Goal: Information Seeking & Learning: Learn about a topic

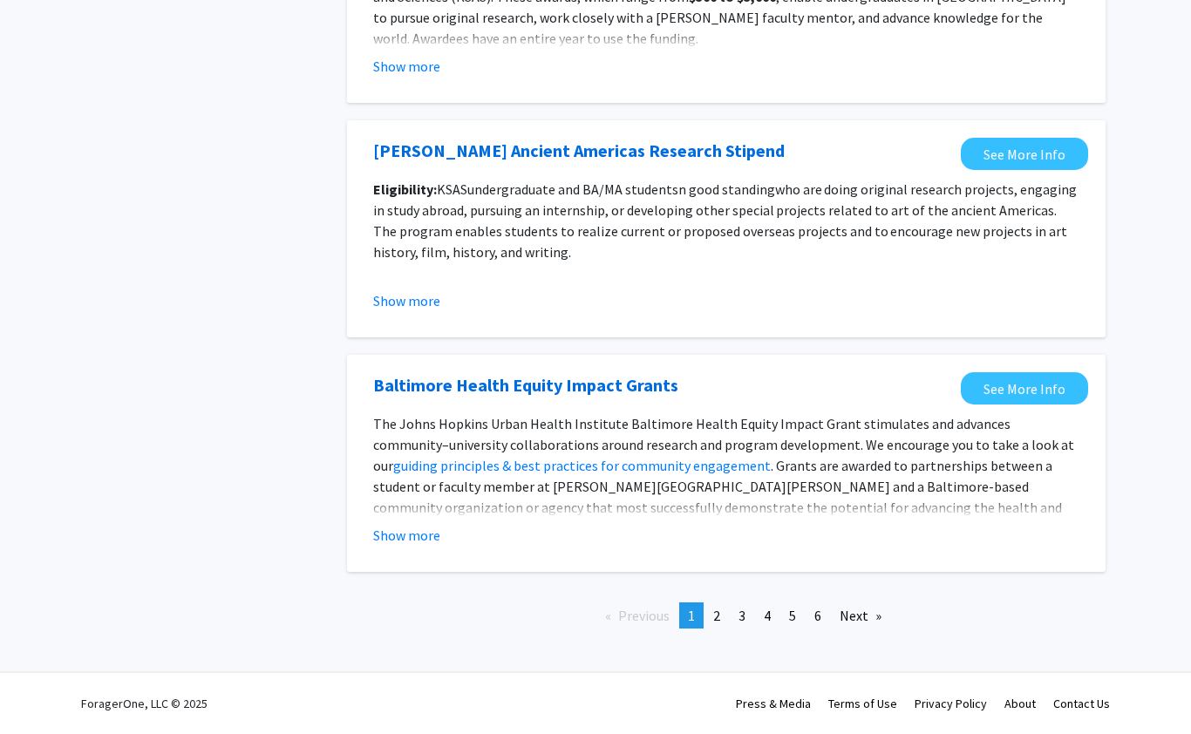
scroll to position [1934, 0]
click at [863, 602] on link "Next page" at bounding box center [860, 615] width 59 height 26
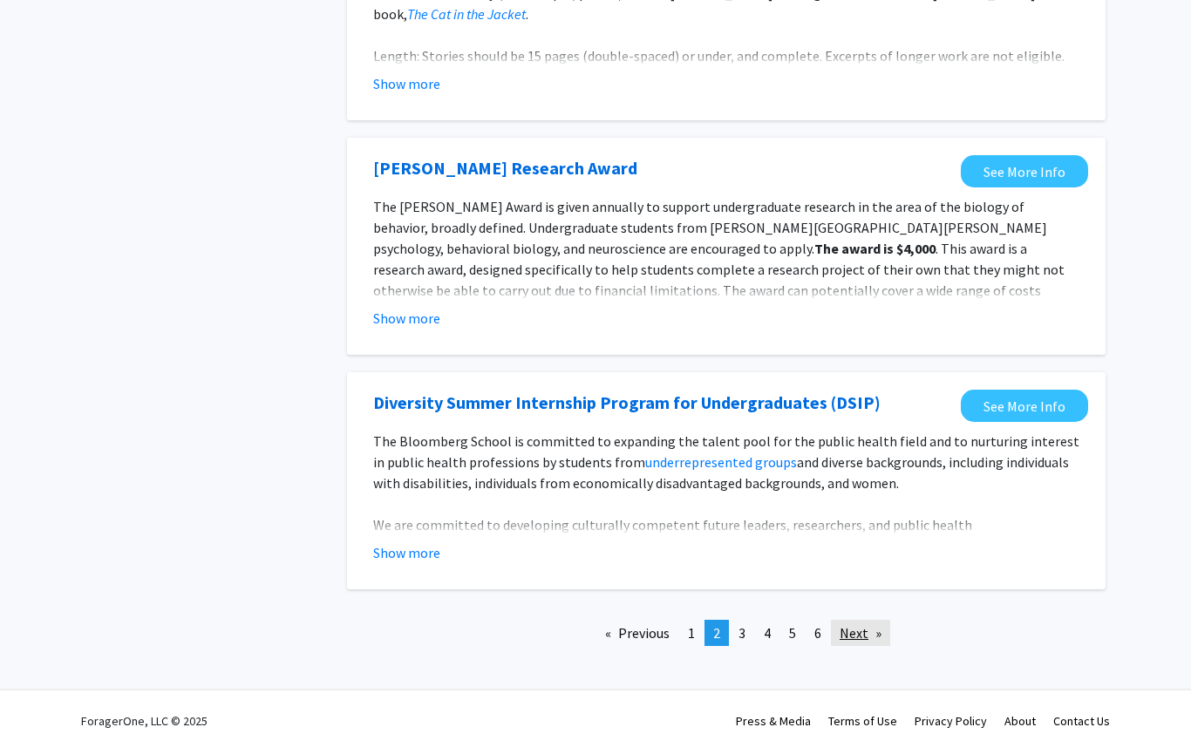
scroll to position [1933, 0]
click at [749, 640] on link "page 3" at bounding box center [742, 635] width 24 height 26
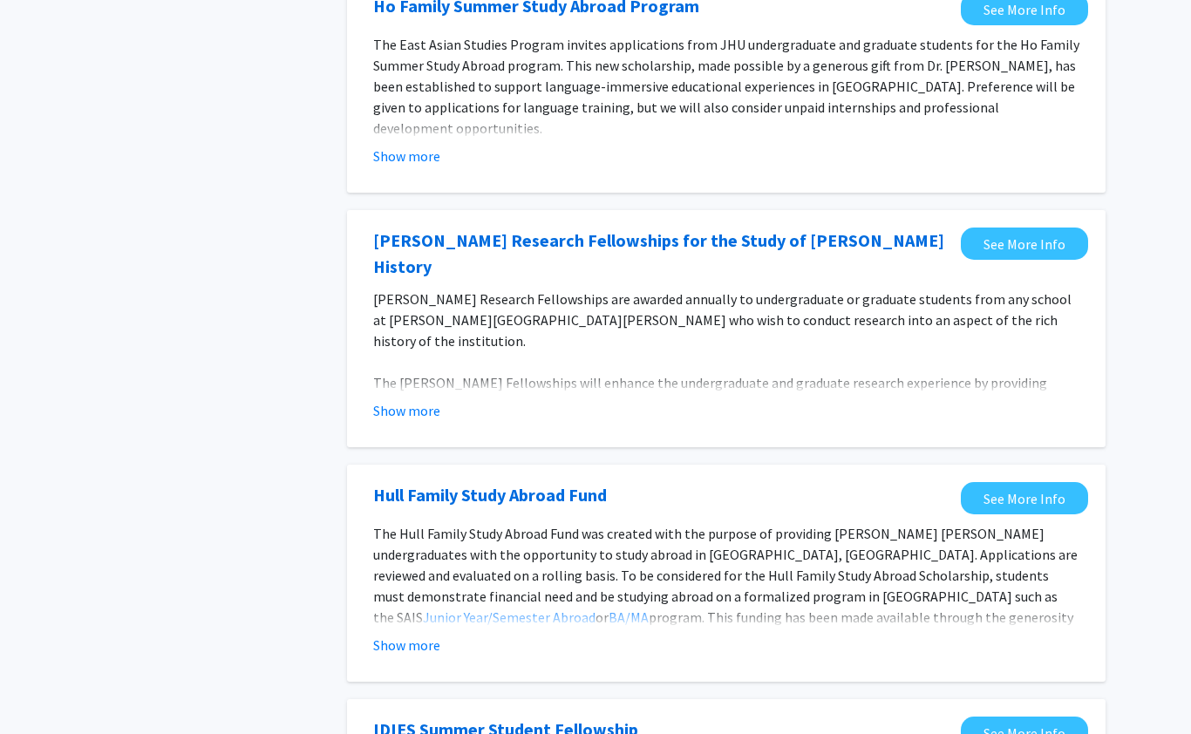
scroll to position [877, 0]
click at [911, 399] on div "Show more" at bounding box center [726, 409] width 706 height 21
click at [427, 399] on button "Show more" at bounding box center [406, 409] width 67 height 21
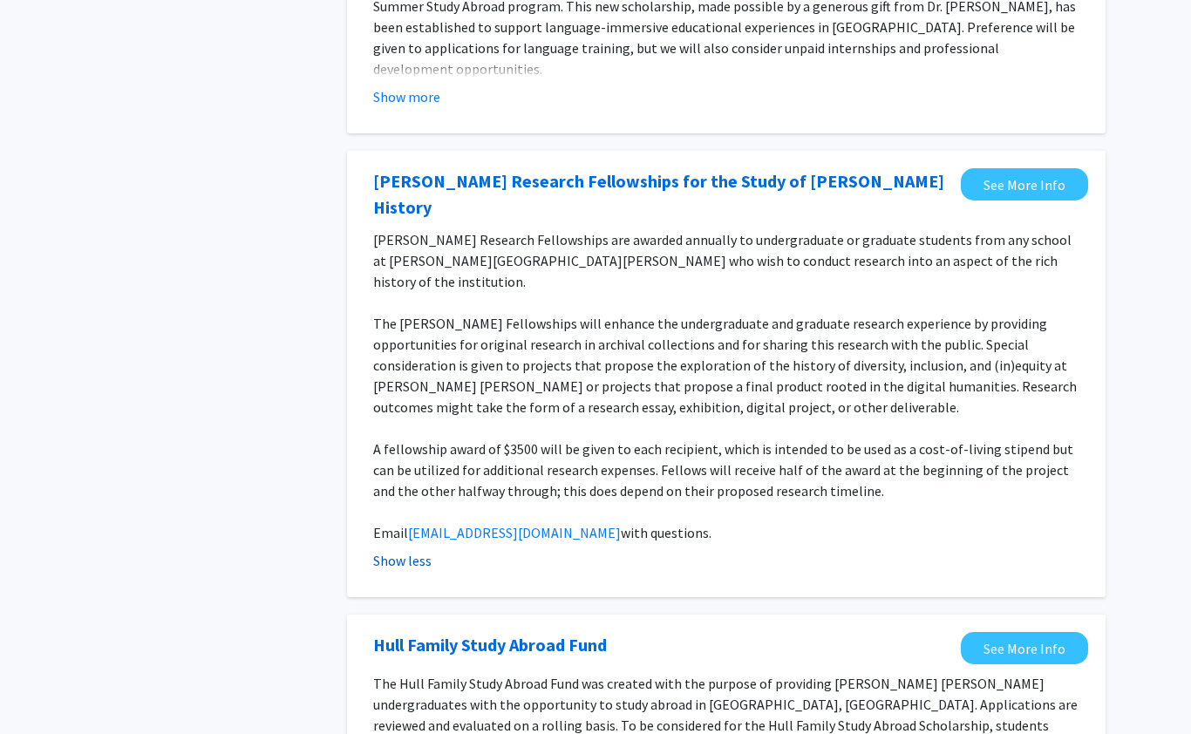
scroll to position [930, 0]
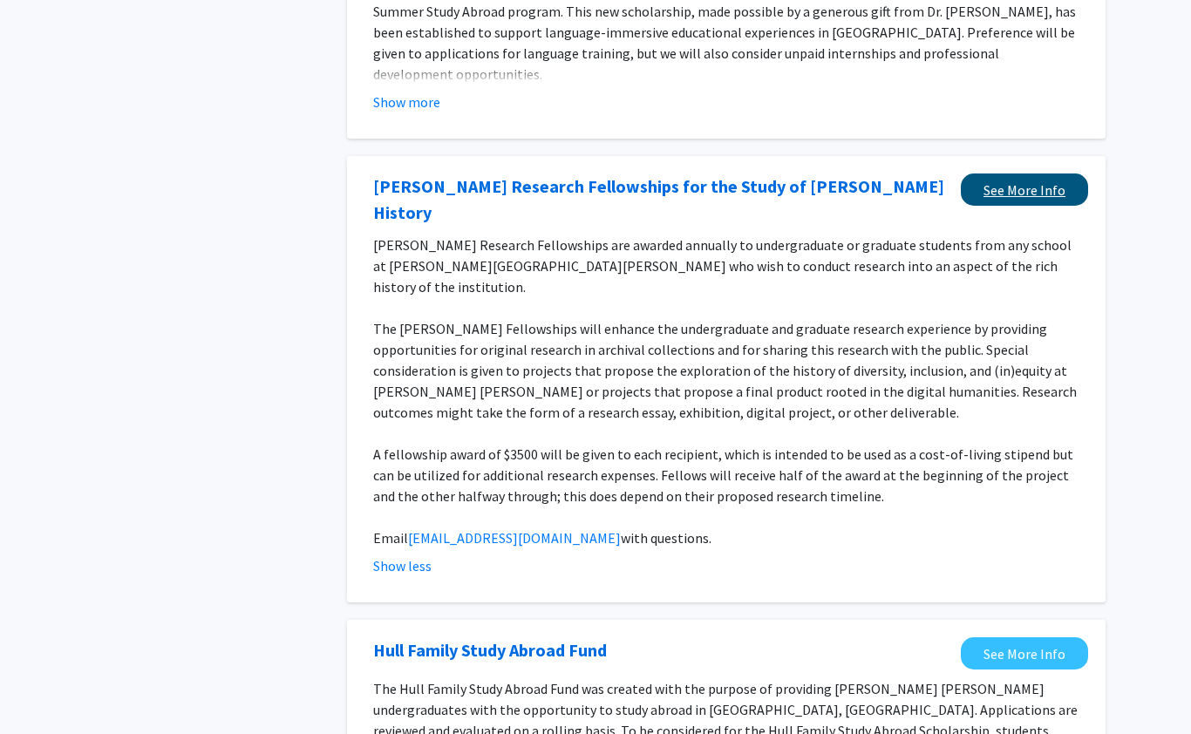
click at [1050, 198] on link "See More Info" at bounding box center [1024, 189] width 127 height 32
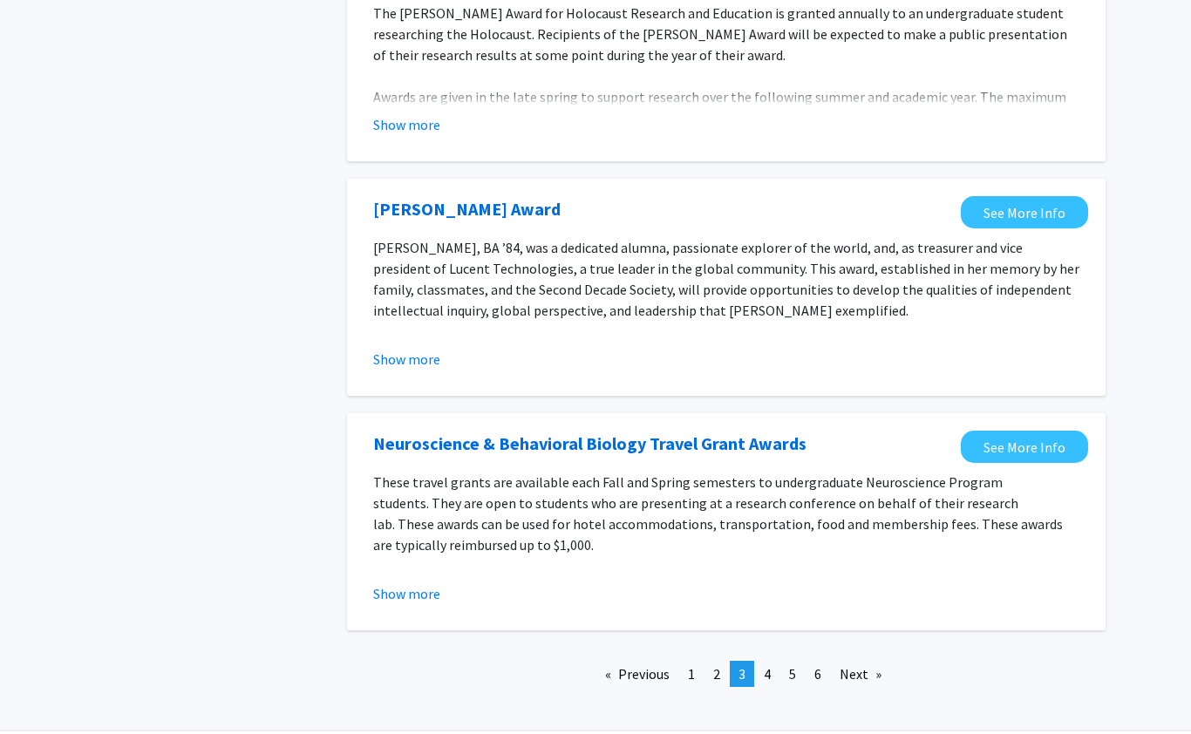
scroll to position [2074, 0]
click at [767, 666] on span "4" at bounding box center [767, 674] width 7 height 17
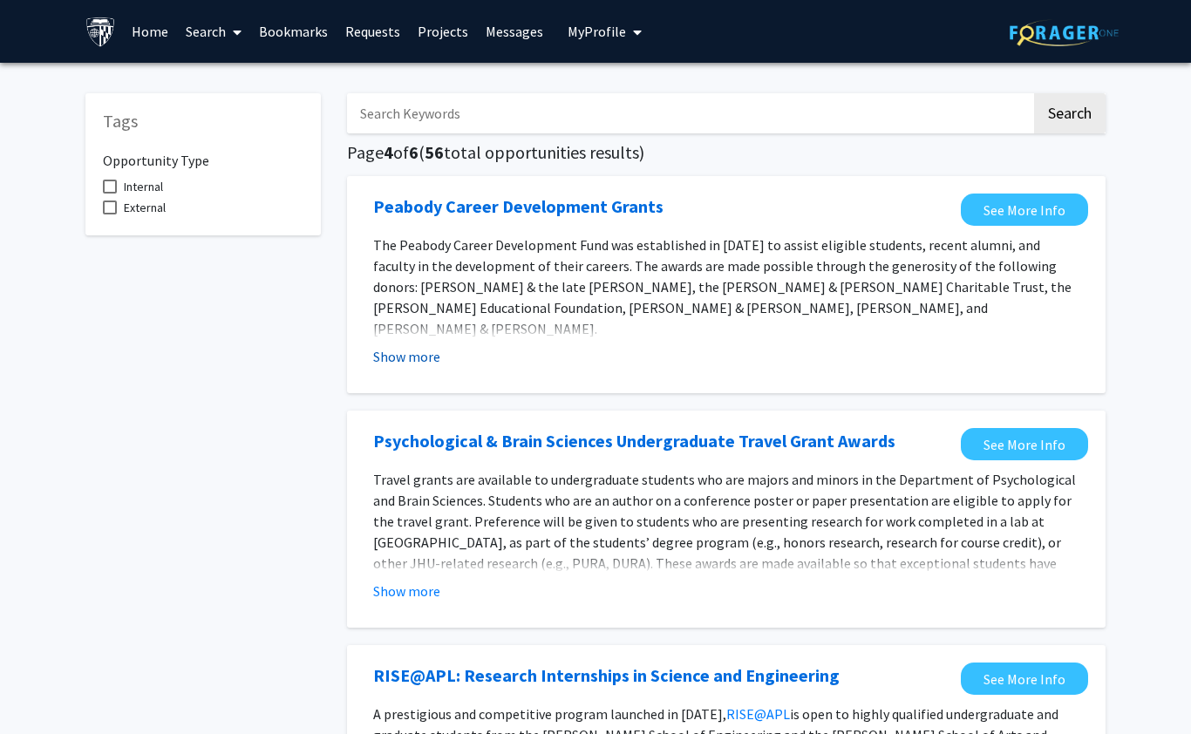
click at [435, 349] on button "Show more" at bounding box center [406, 356] width 67 height 21
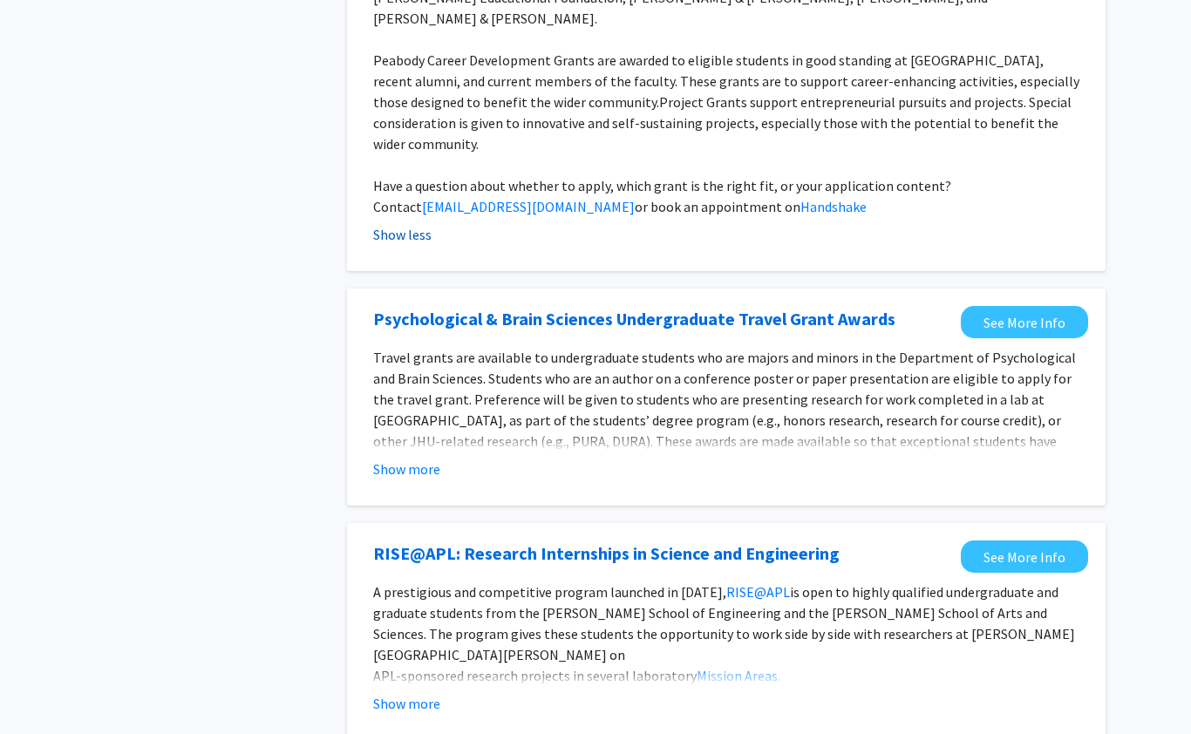
scroll to position [330, 0]
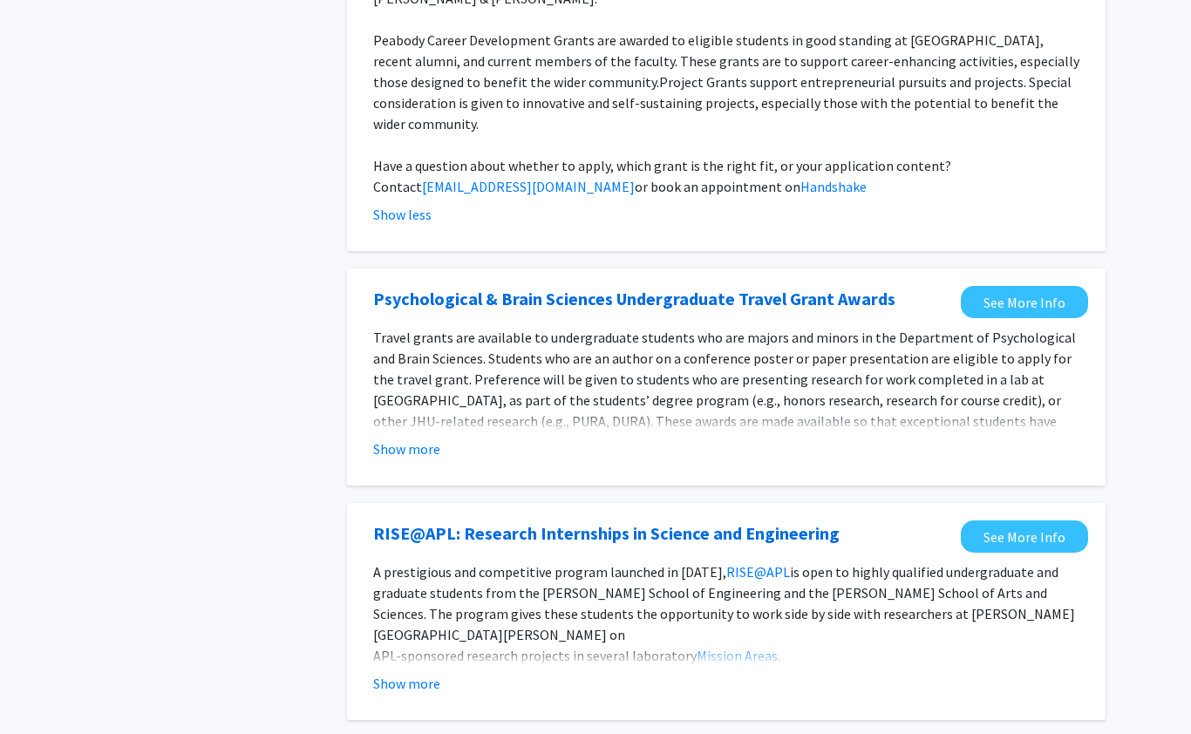
click at [844, 673] on div "Show more" at bounding box center [726, 683] width 706 height 21
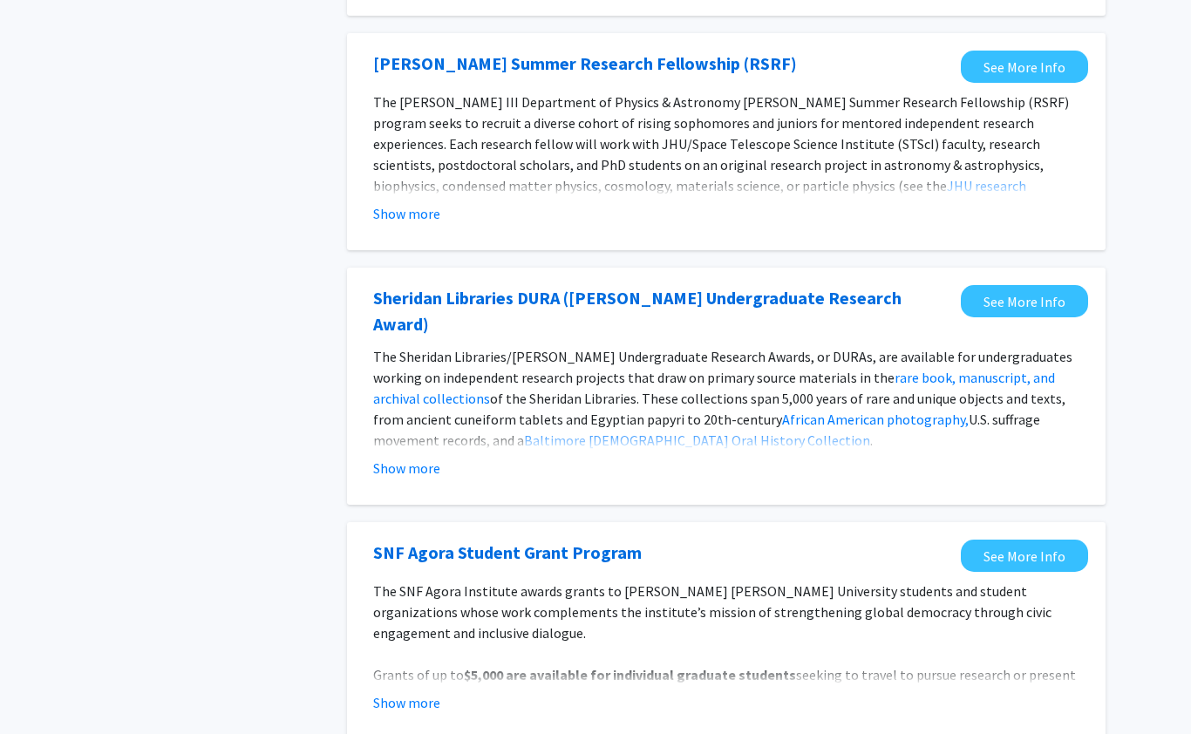
scroll to position [1498, 0]
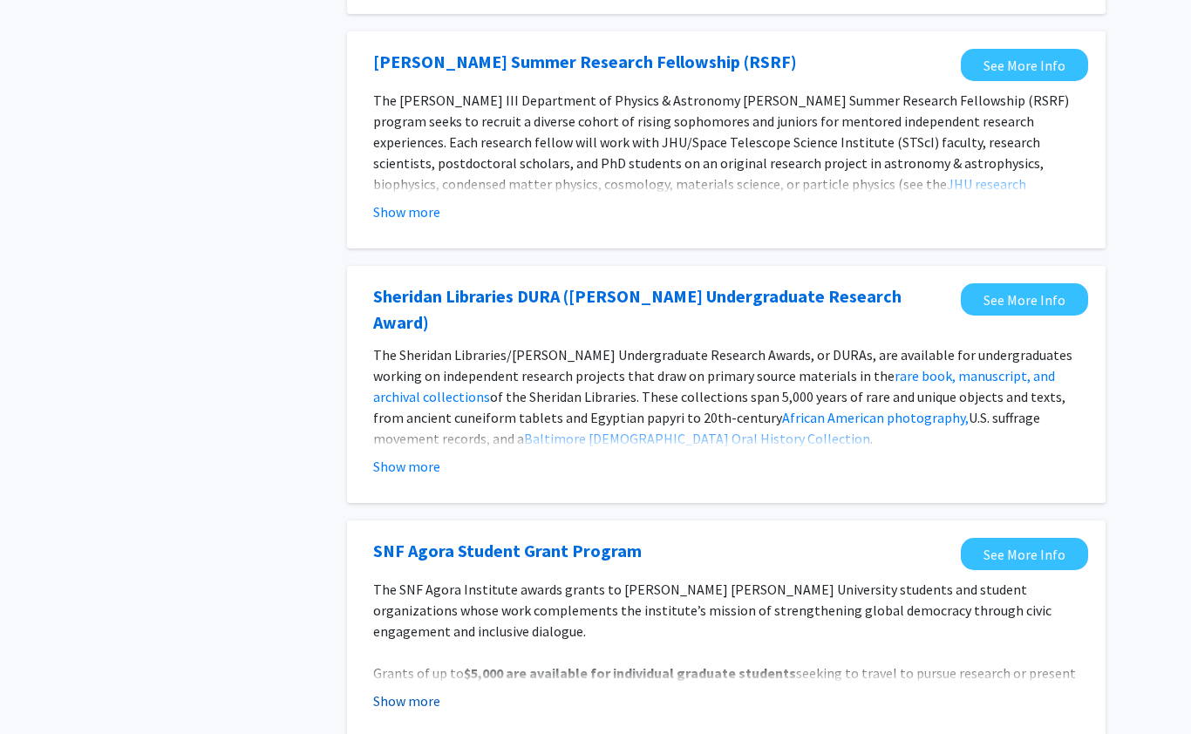
click at [438, 690] on button "Show more" at bounding box center [406, 700] width 67 height 21
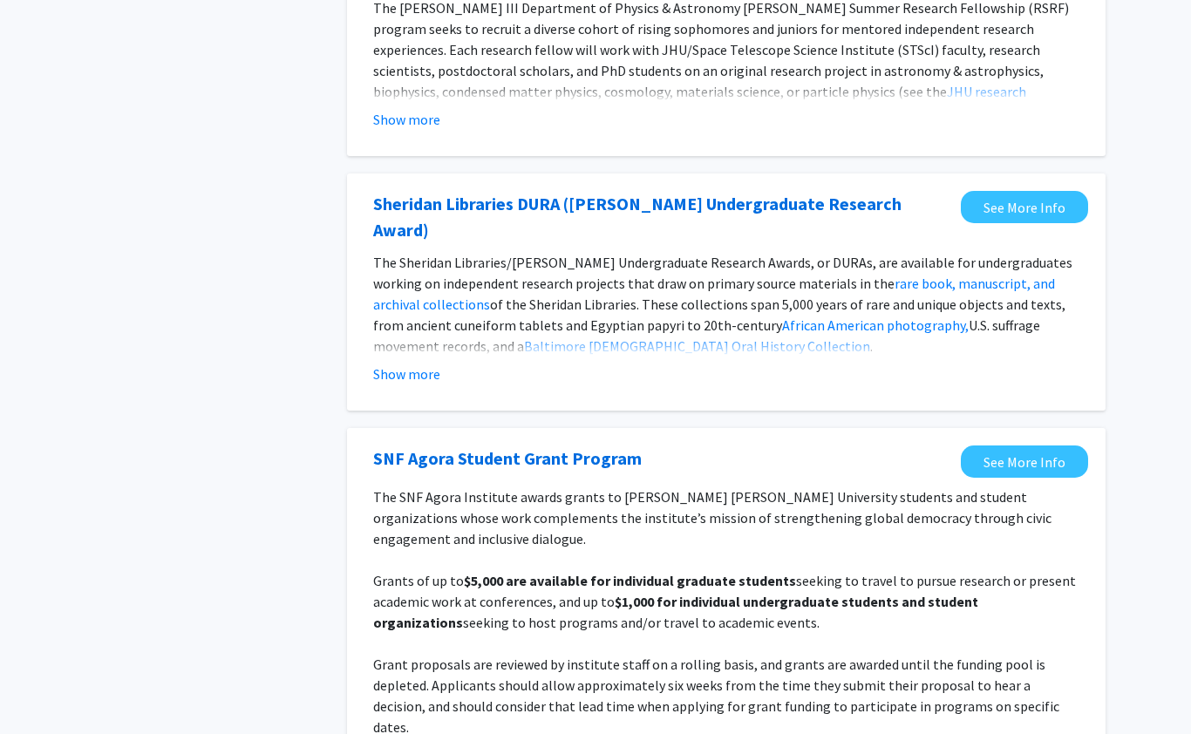
scroll to position [1592, 0]
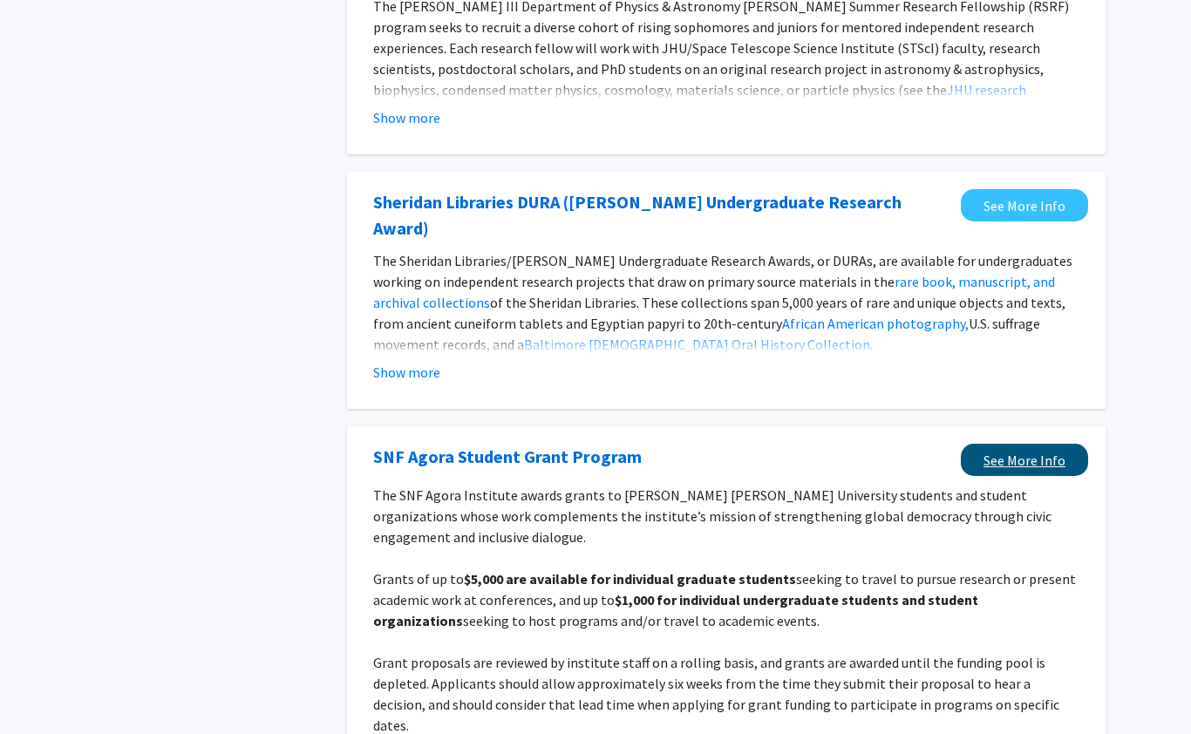
click at [1019, 444] on link "See More Info" at bounding box center [1024, 460] width 127 height 32
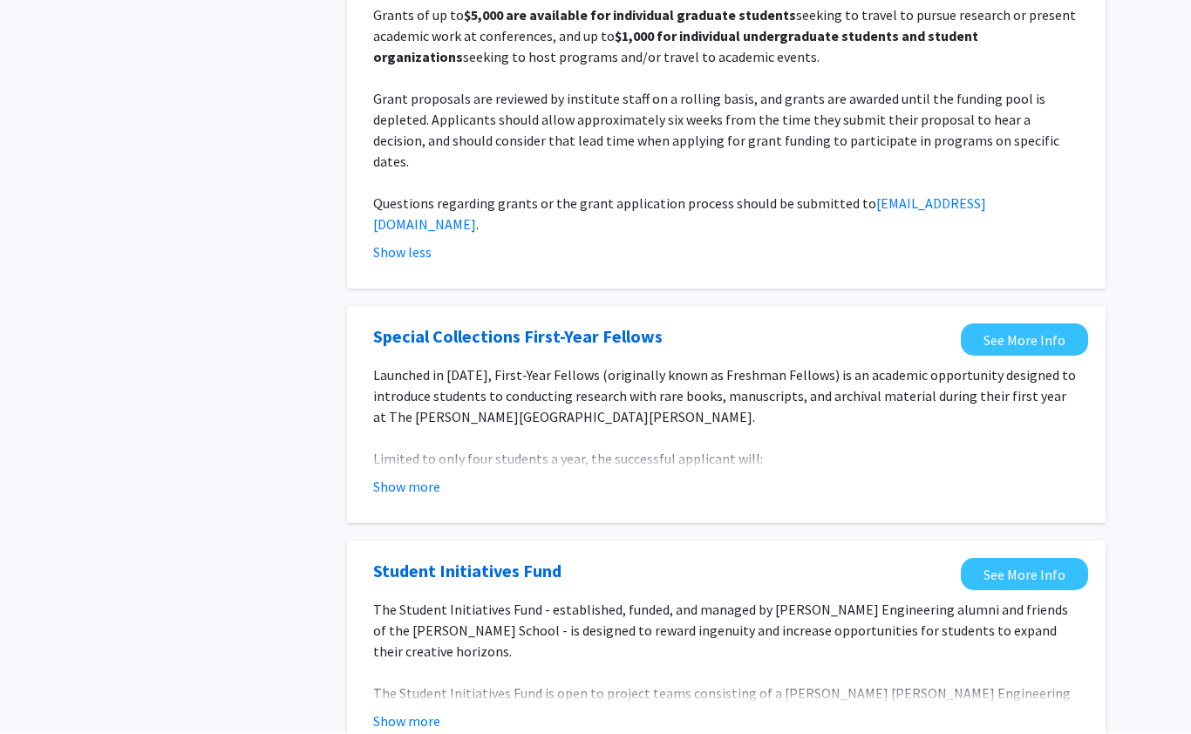
scroll to position [2156, 0]
click at [986, 684] on span "The Student Initiatives Fund is open to project teams consisting of a Johns Hop…" at bounding box center [722, 745] width 699 height 122
click at [436, 711] on button "Show more" at bounding box center [406, 721] width 67 height 21
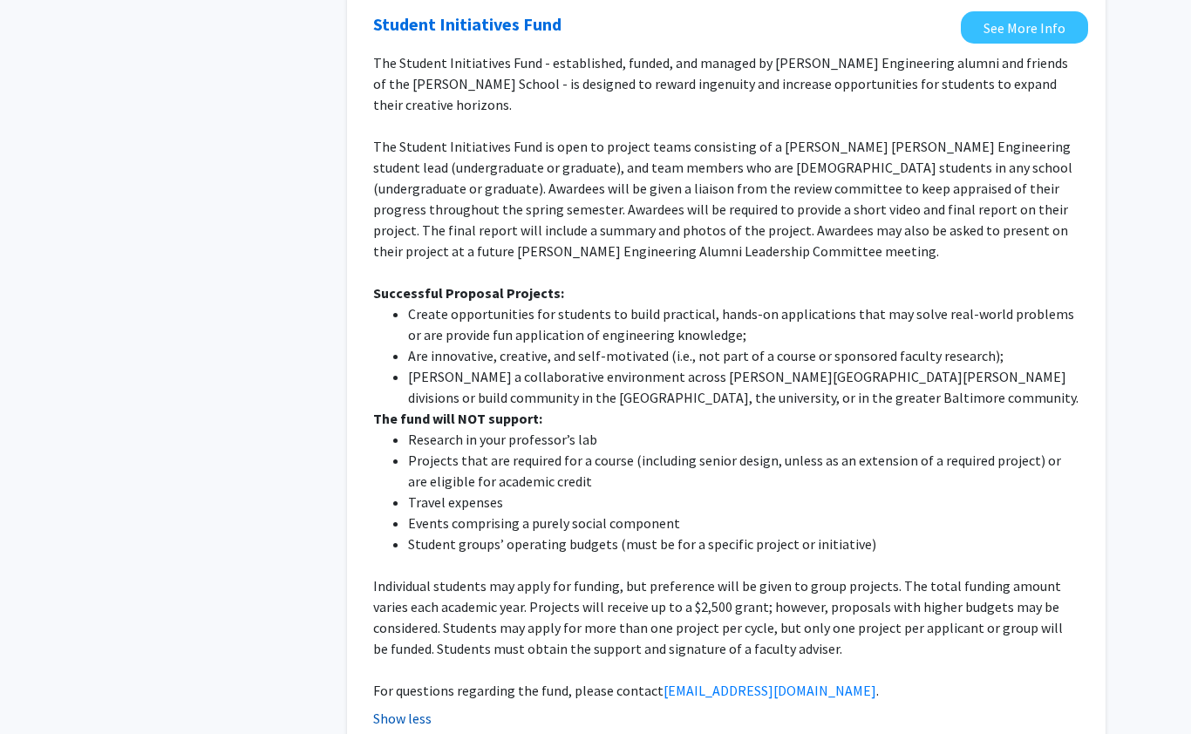
scroll to position [2715, 0]
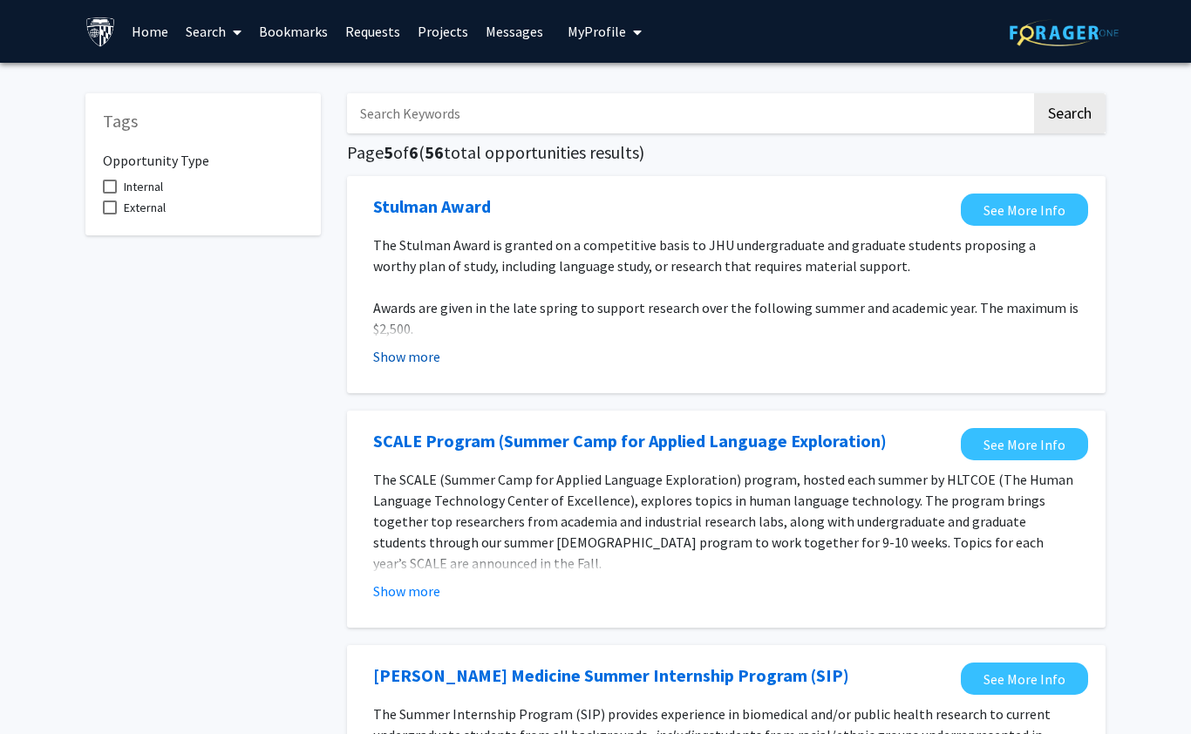
click at [421, 357] on button "Show more" at bounding box center [406, 356] width 67 height 21
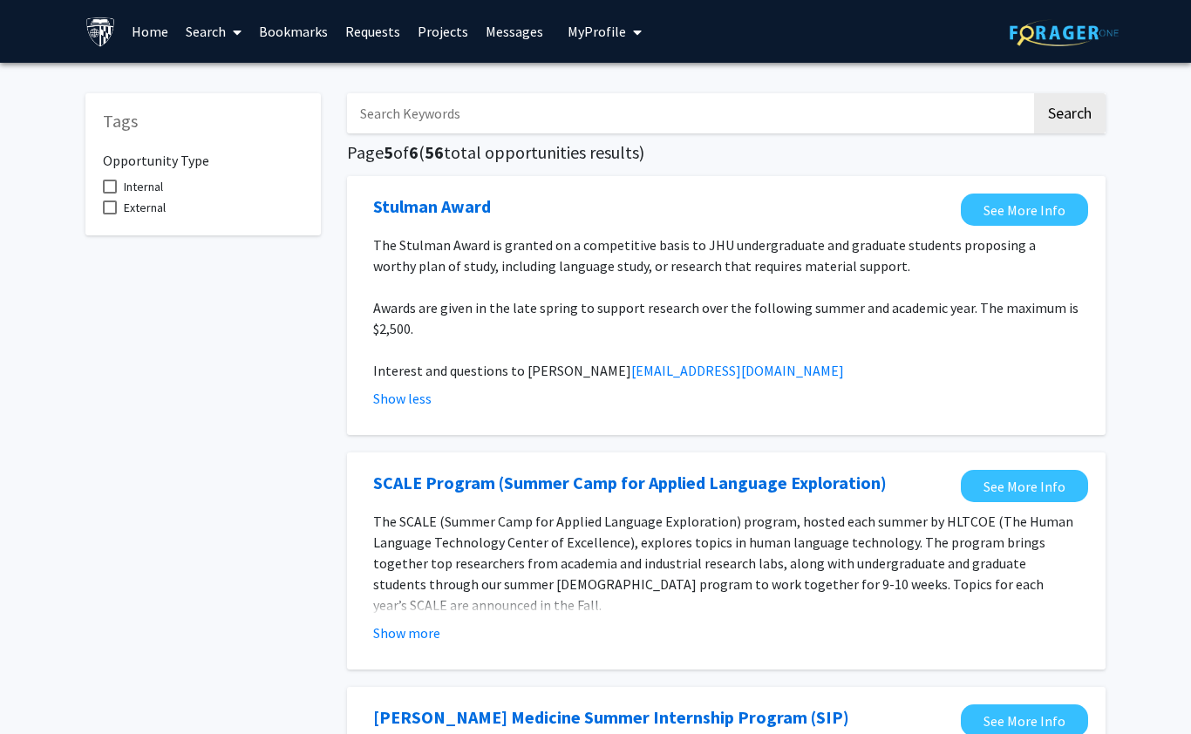
click at [653, 452] on div "SCALE Program (Summer Camp for Applied Language Exploration) See More Info The …" at bounding box center [726, 560] width 758 height 217
click at [1019, 208] on link "See More Info" at bounding box center [1024, 210] width 127 height 32
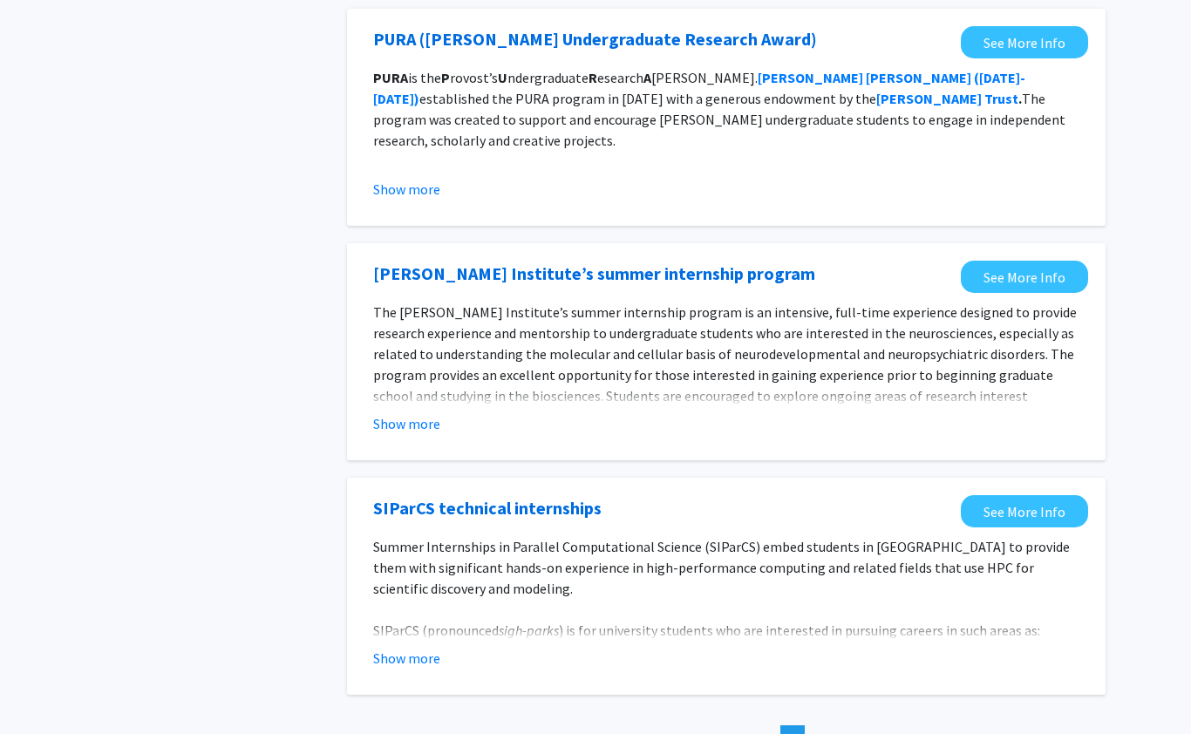
scroll to position [1812, 0]
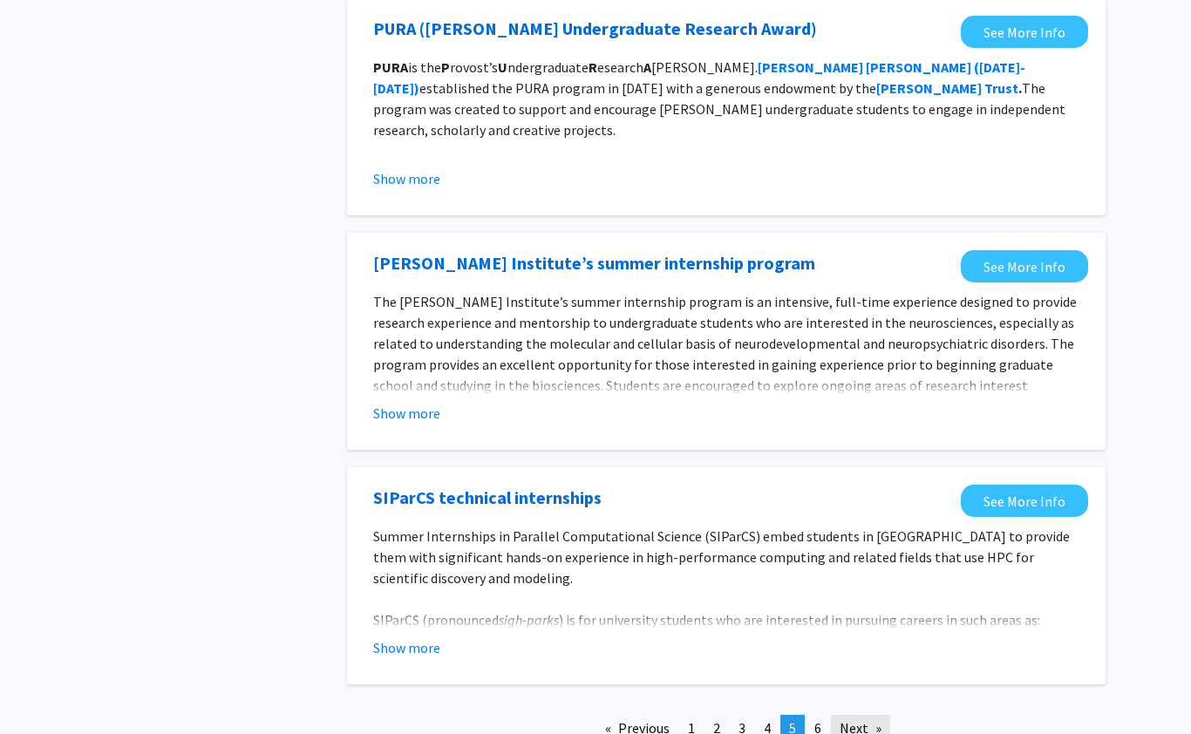
click at [860, 730] on link "Next page" at bounding box center [860, 728] width 59 height 26
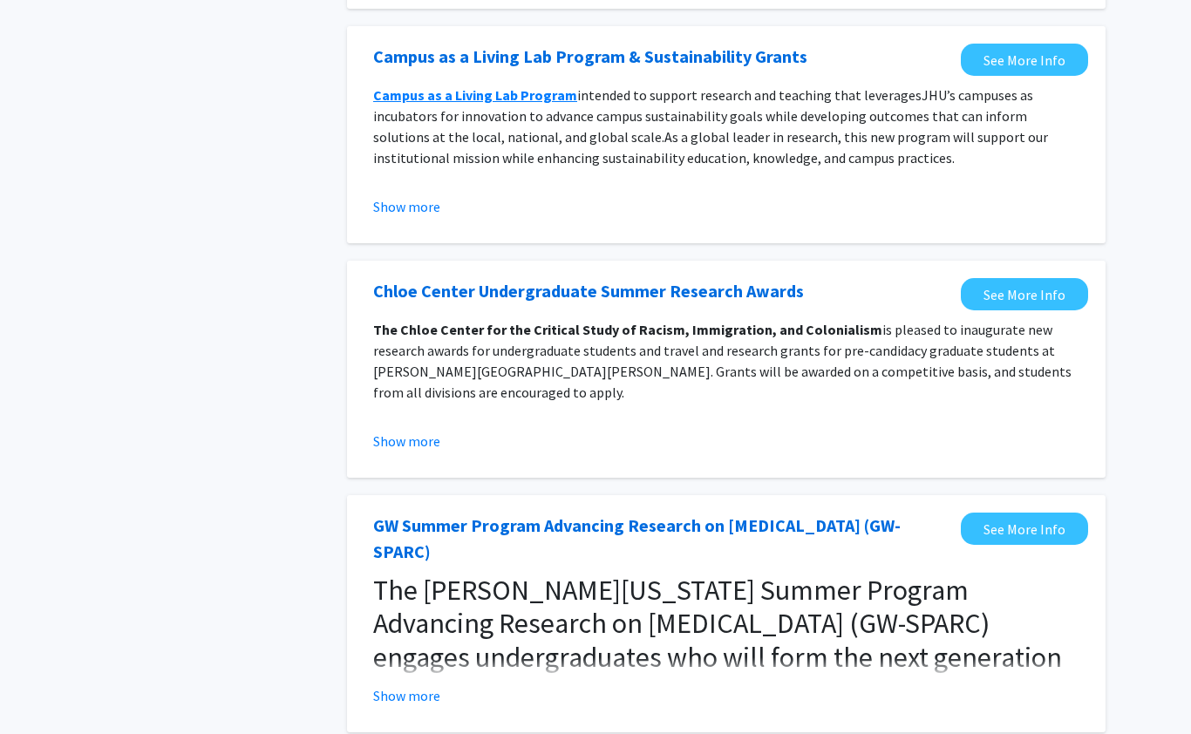
scroll to position [874, 0]
click at [429, 684] on button "Show more" at bounding box center [406, 694] width 67 height 21
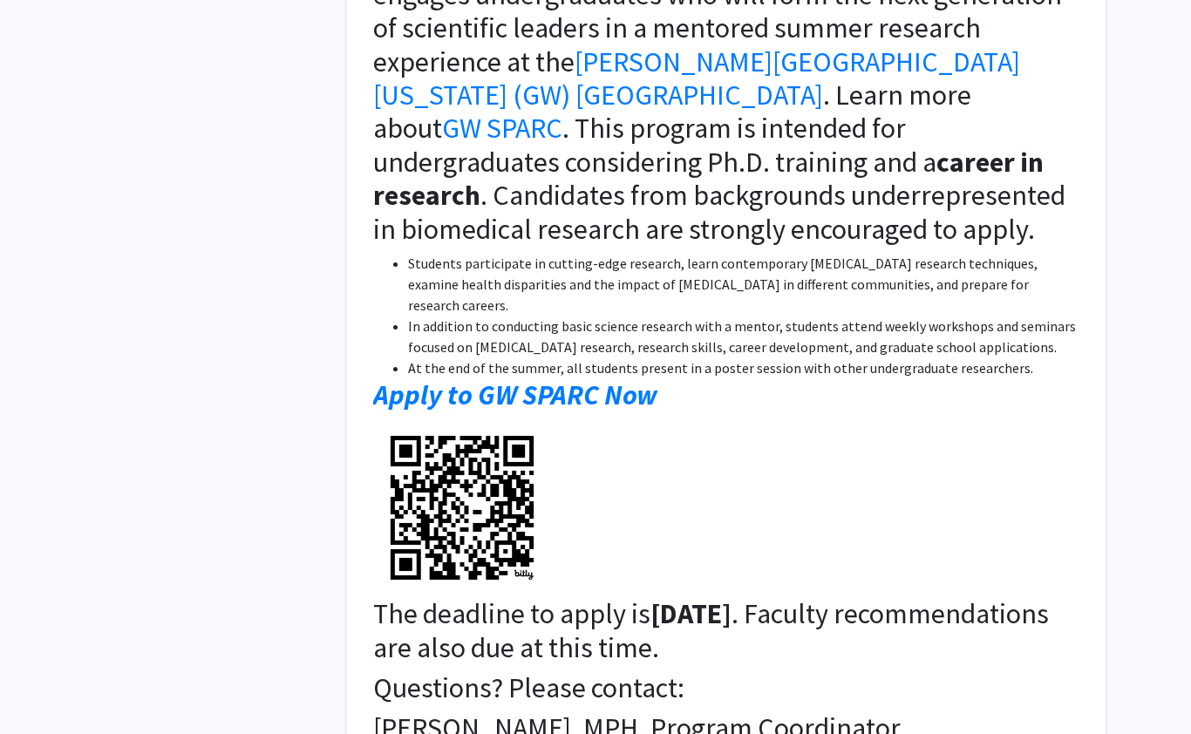
scroll to position [1513, 0]
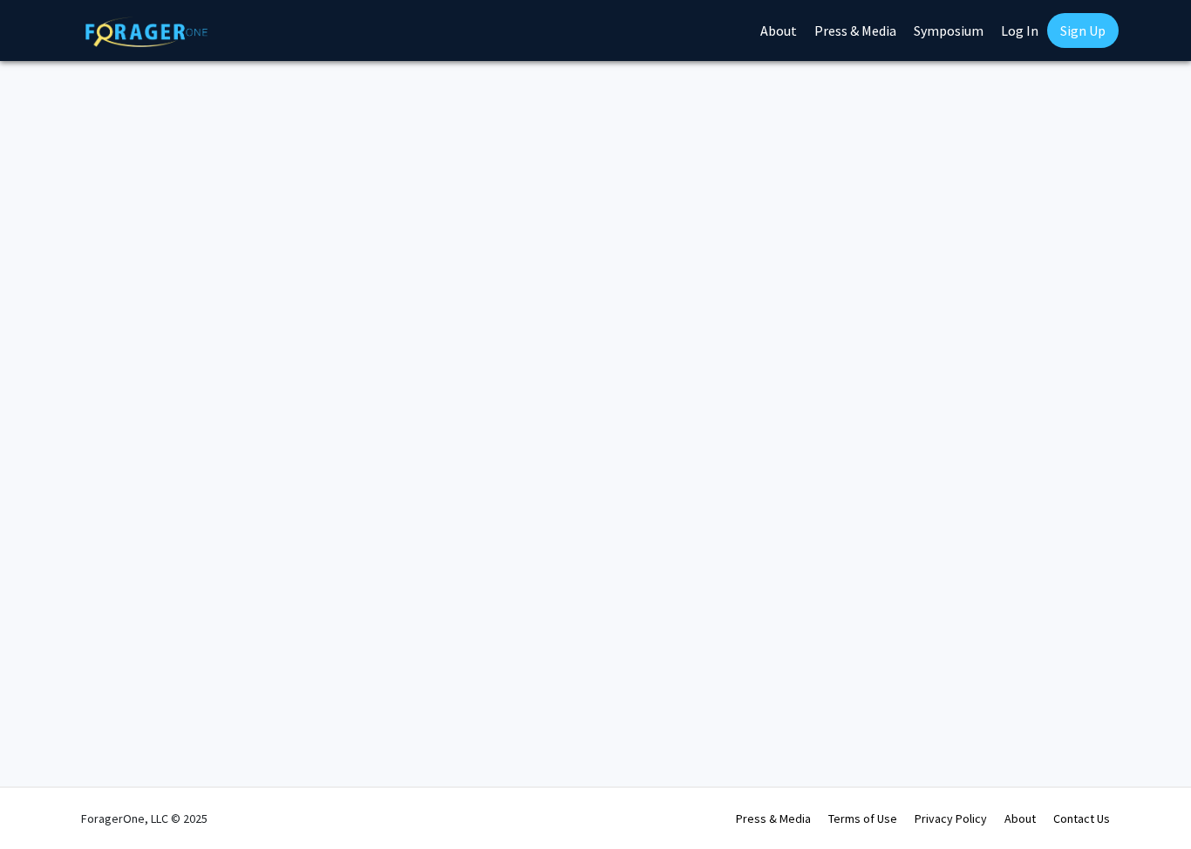
click at [1009, 38] on link "Log In" at bounding box center [1019, 30] width 55 height 61
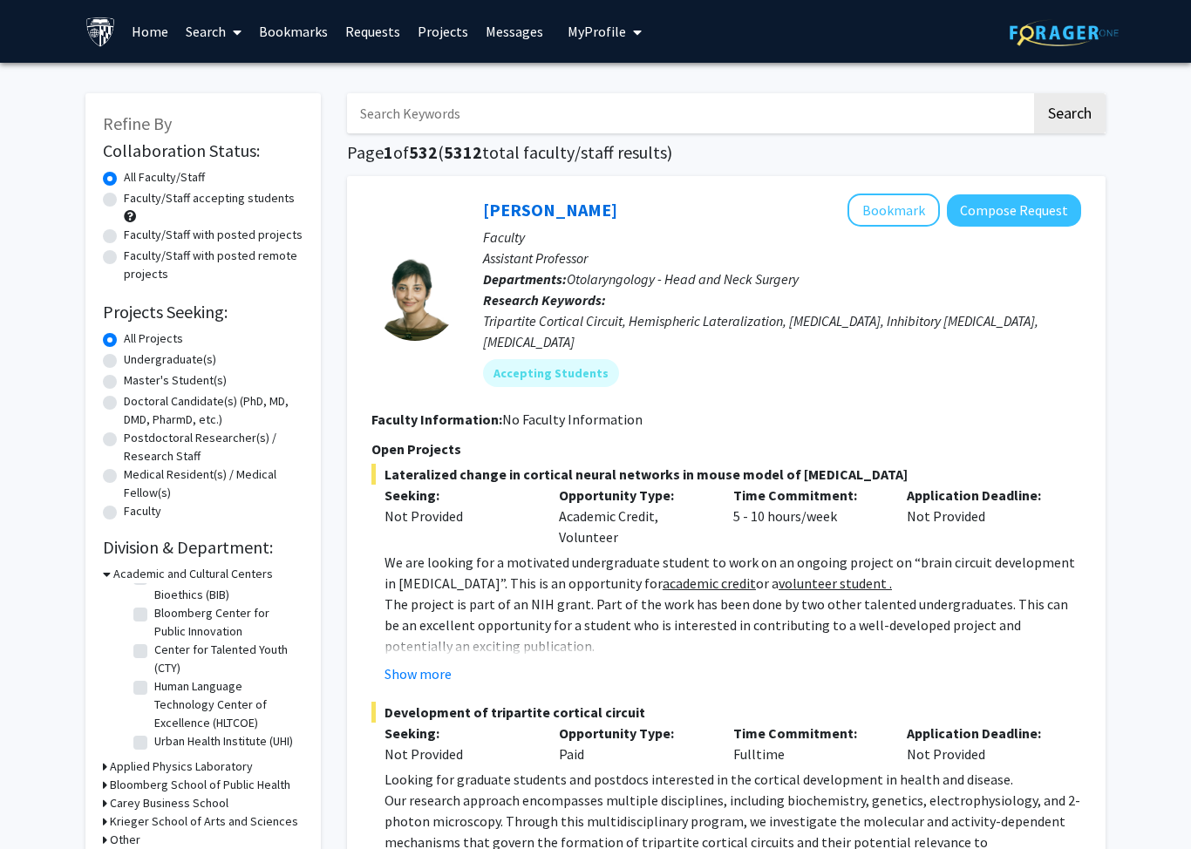
scroll to position [41, 0]
click at [124, 377] on label "Master's Student(s)" at bounding box center [175, 380] width 103 height 18
click at [124, 377] on input "Master's Student(s)" at bounding box center [129, 376] width 11 height 11
radio input "true"
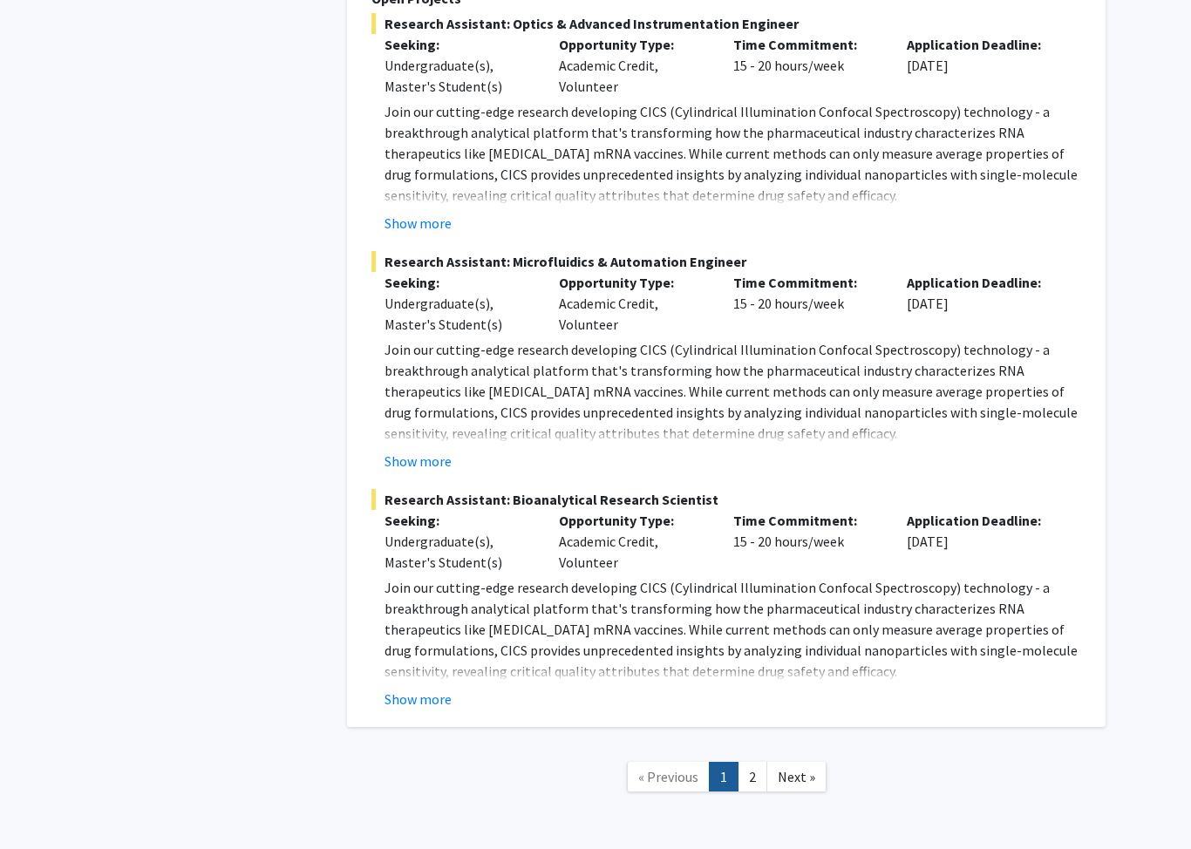
scroll to position [7843, 0]
click at [797, 769] on span "Next »" at bounding box center [796, 777] width 37 height 17
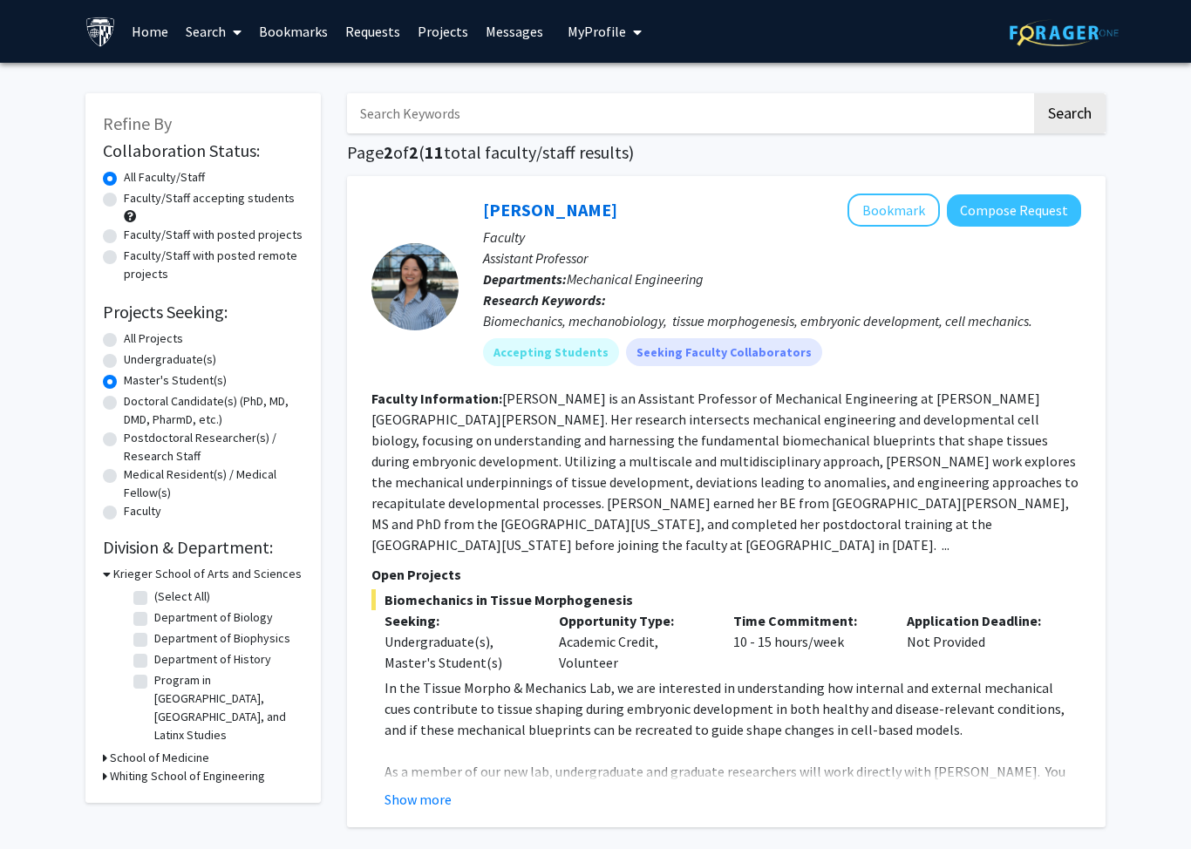
click at [124, 444] on label "Postdoctoral Researcher(s) / Research Staff" at bounding box center [214, 447] width 180 height 37
click at [124, 440] on input "Postdoctoral Researcher(s) / Research Staff" at bounding box center [129, 434] width 11 height 11
radio input "true"
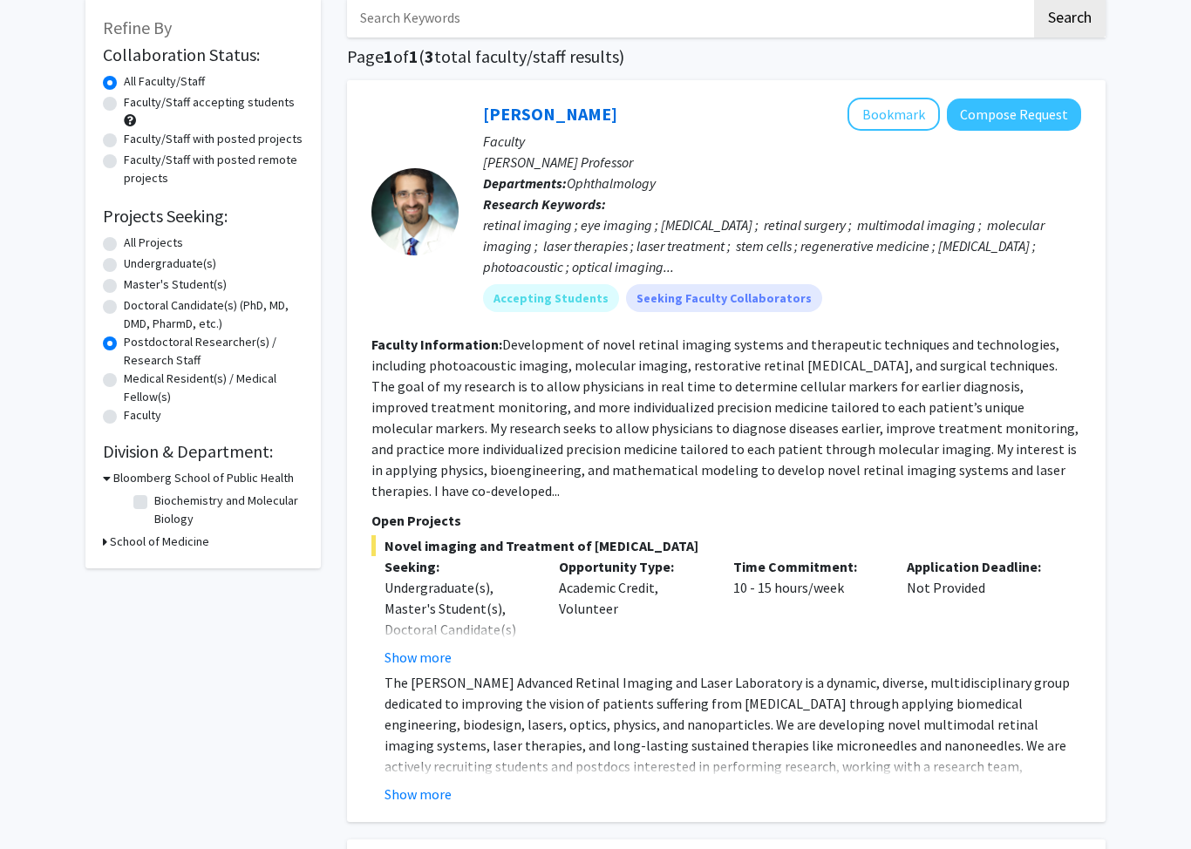
scroll to position [90, 0]
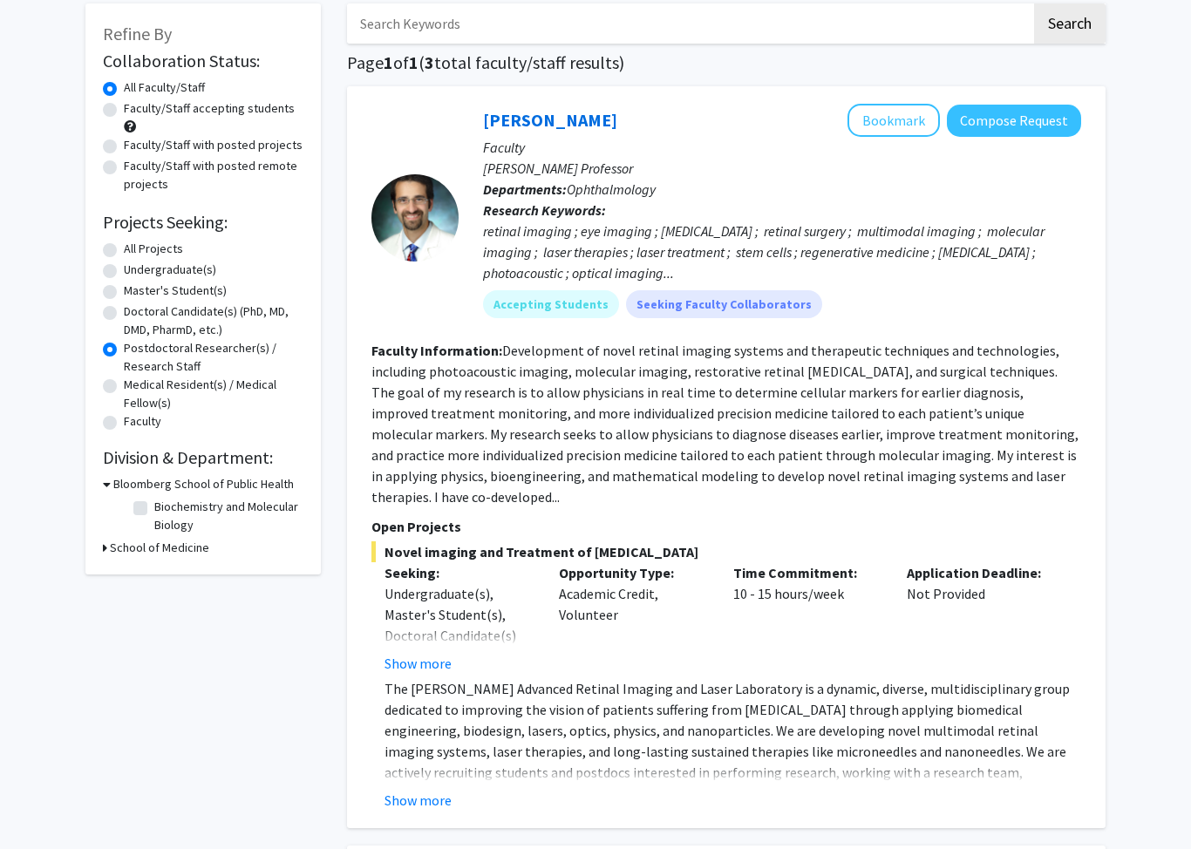
click at [126, 401] on label "Medical Resident(s) / Medical Fellow(s)" at bounding box center [214, 394] width 180 height 37
click at [126, 387] on input "Medical Resident(s) / Medical Fellow(s)" at bounding box center [129, 381] width 11 height 11
radio input "true"
click at [112, 440] on div "Collaboration Status: Collaboration Status All Faculty/Staff Collaboration Stat…" at bounding box center [203, 392] width 201 height 510
click at [124, 502] on label "Faculty" at bounding box center [142, 511] width 37 height 18
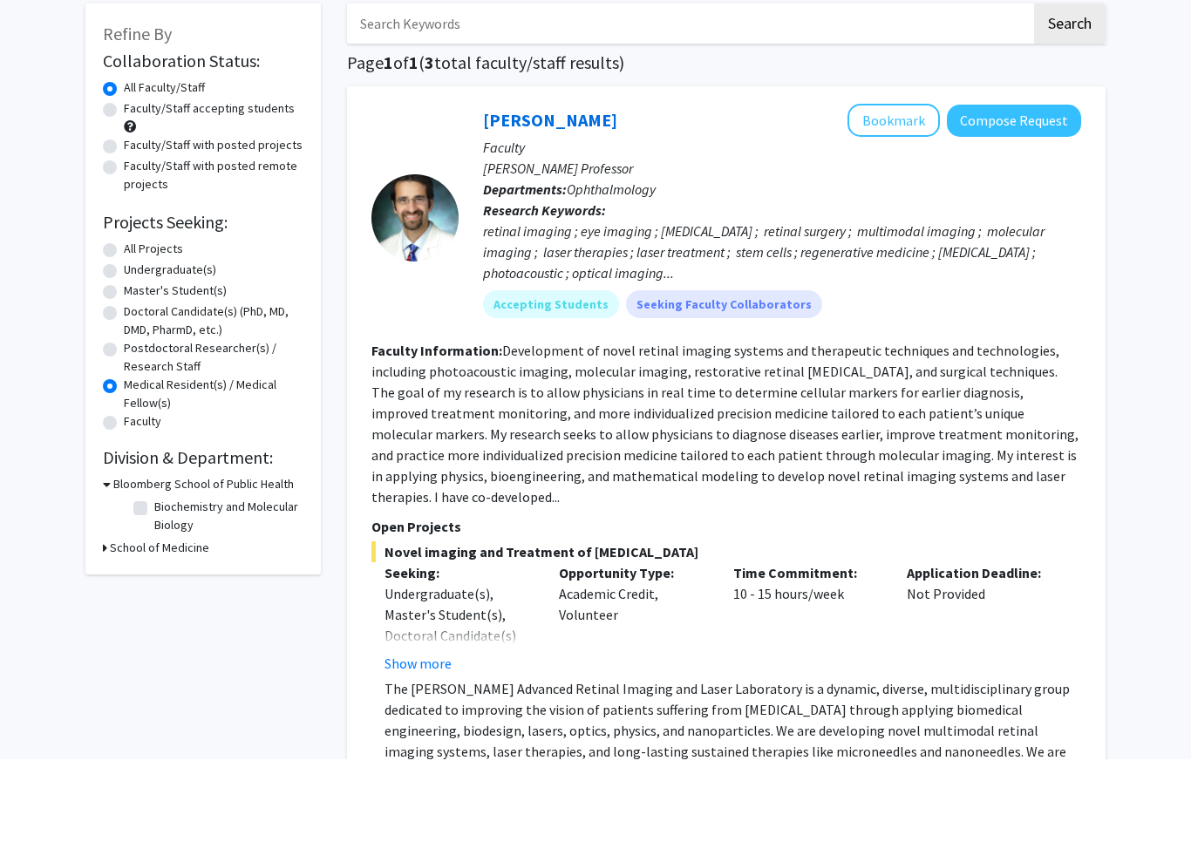
click at [124, 502] on input "Faculty" at bounding box center [129, 507] width 11 height 11
radio input "true"
